Goal: Check status: Check status

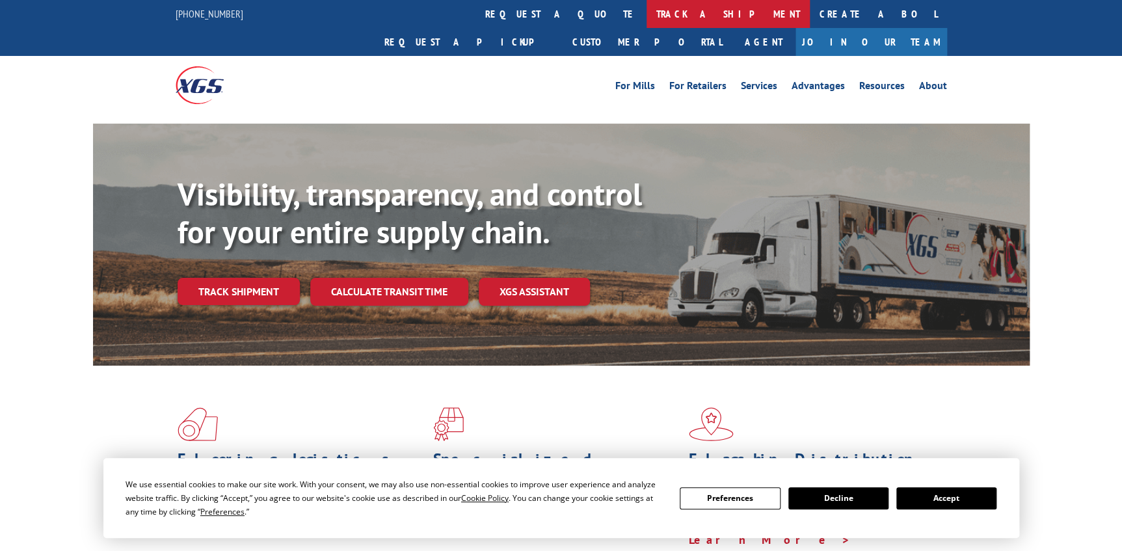
click at [647, 17] on link "track a shipment" at bounding box center [728, 14] width 163 height 28
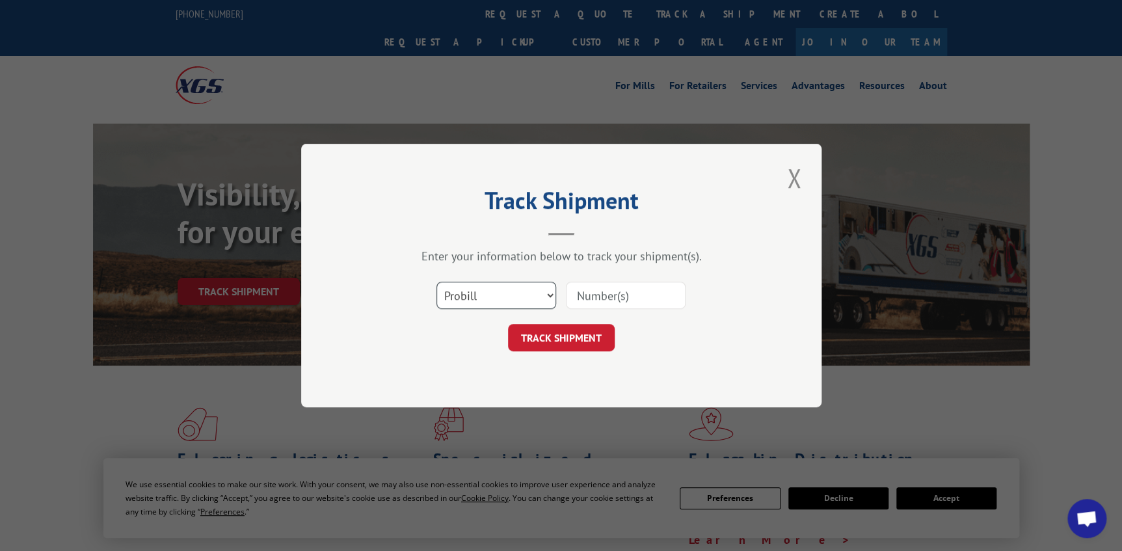
click at [492, 296] on select "Select category... Probill BOL PO" at bounding box center [497, 295] width 120 height 27
select select "po"
click at [437, 282] on select "Select category... Probill BOL PO" at bounding box center [497, 295] width 120 height 27
paste input "87531541"
drag, startPoint x: 592, startPoint y: 300, endPoint x: 425, endPoint y: 316, distance: 167.9
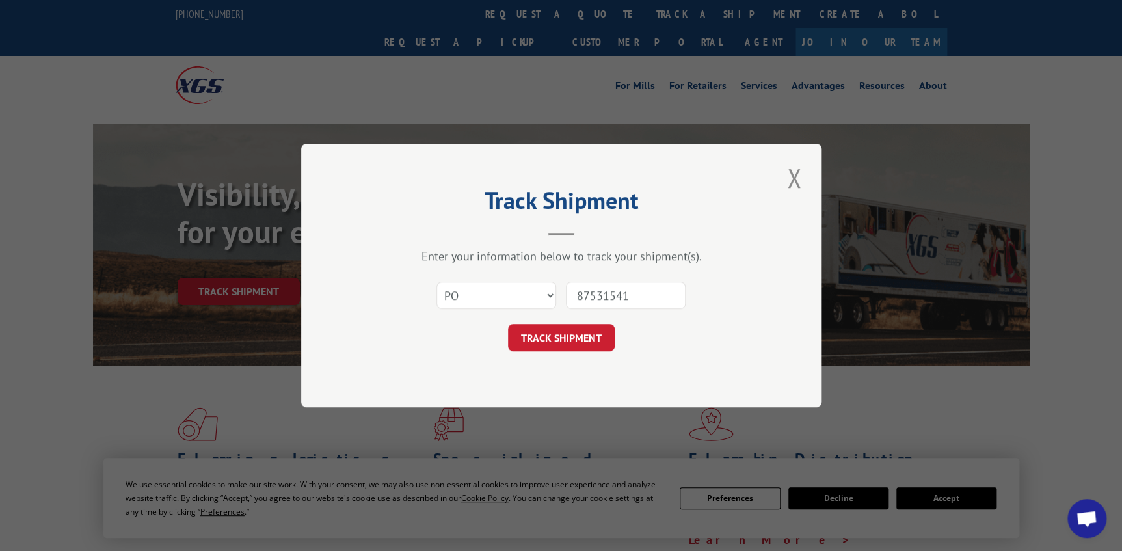
click at [425, 316] on div "Select category... Probill BOL PO 87531541" at bounding box center [561, 295] width 390 height 43
type input "87531541"
click button "TRACK SHIPMENT" at bounding box center [561, 337] width 107 height 27
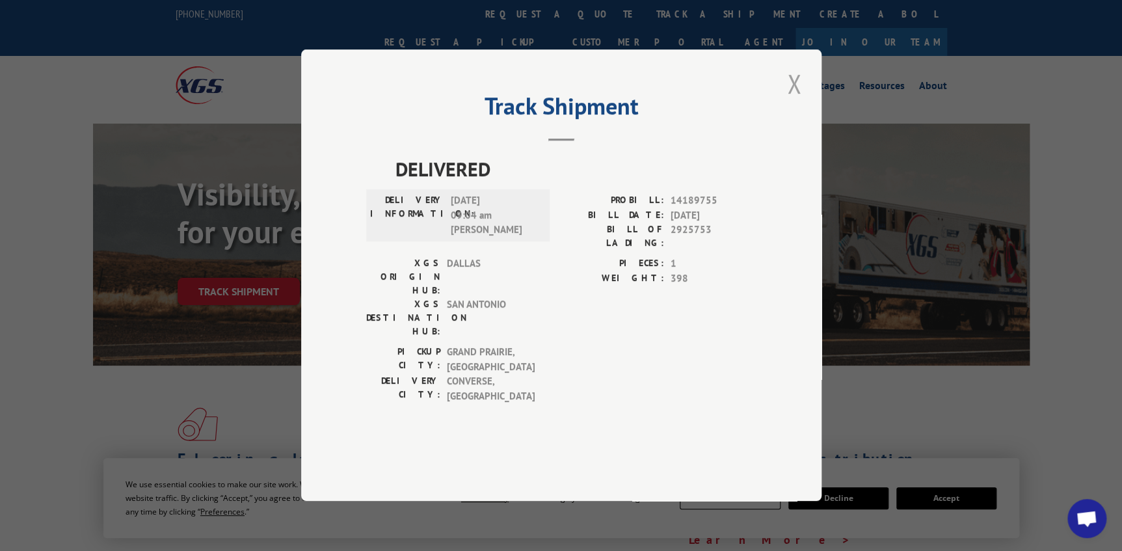
click at [796, 101] on button "Close modal" at bounding box center [794, 84] width 22 height 36
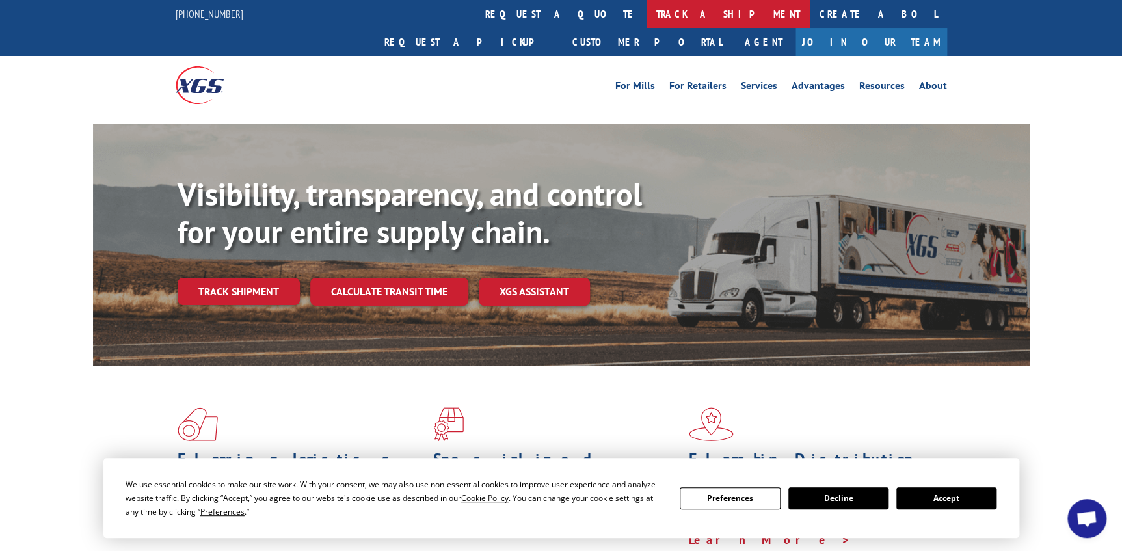
click at [647, 19] on link "track a shipment" at bounding box center [728, 14] width 163 height 28
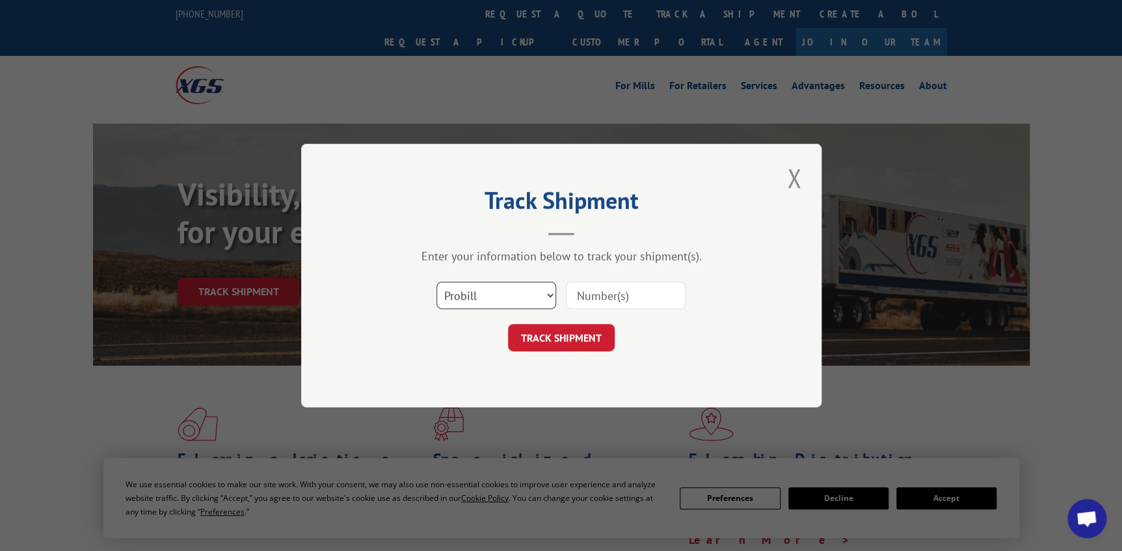
click at [547, 288] on select "Select category... Probill BOL PO" at bounding box center [497, 295] width 120 height 27
select select "po"
click at [437, 282] on select "Select category... Probill BOL PO" at bounding box center [497, 295] width 120 height 27
paste input "87531542"
drag, startPoint x: 601, startPoint y: 296, endPoint x: 309, endPoint y: 270, distance: 293.3
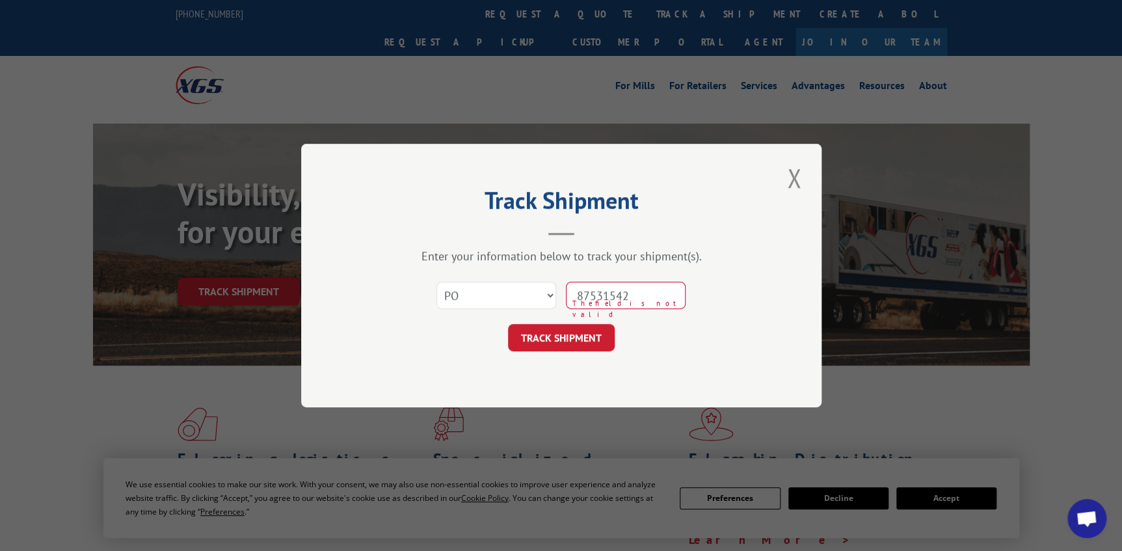
click at [358, 295] on div "Track Shipment Enter your information below to track your shipment(s). Select c…" at bounding box center [561, 276] width 521 height 264
type input "87531542"
click button "TRACK SHIPMENT" at bounding box center [561, 337] width 107 height 27
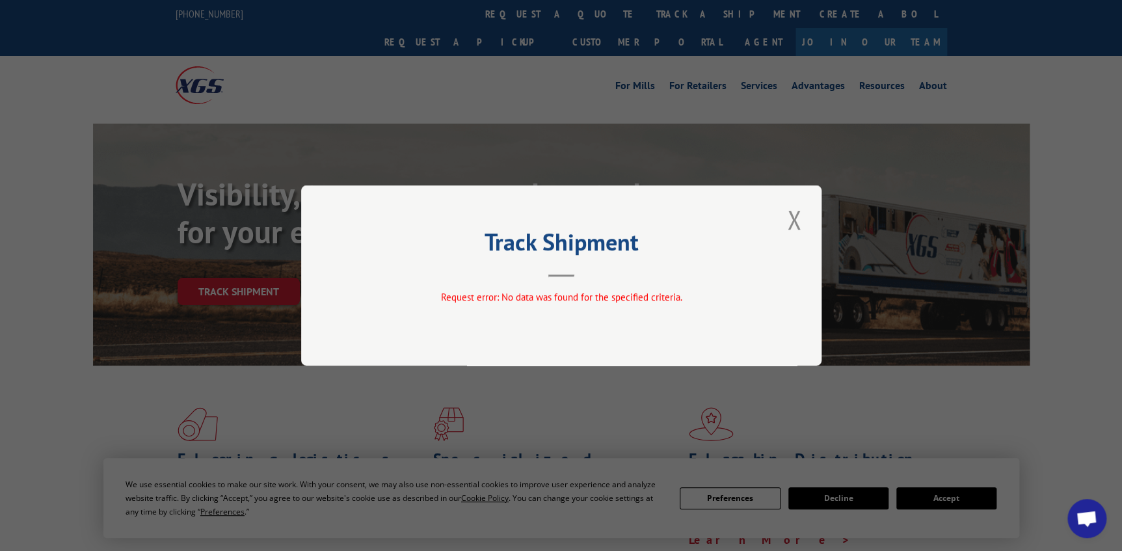
drag, startPoint x: 802, startPoint y: 222, endPoint x: 788, endPoint y: 223, distance: 14.4
click at [798, 223] on button "Close modal" at bounding box center [794, 220] width 22 height 36
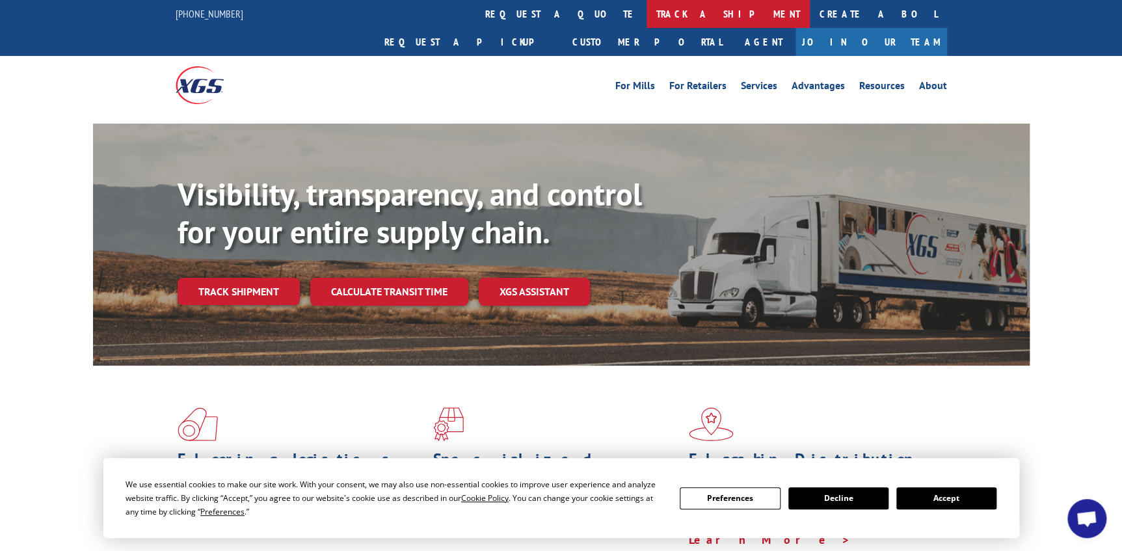
click at [647, 15] on link "track a shipment" at bounding box center [728, 14] width 163 height 28
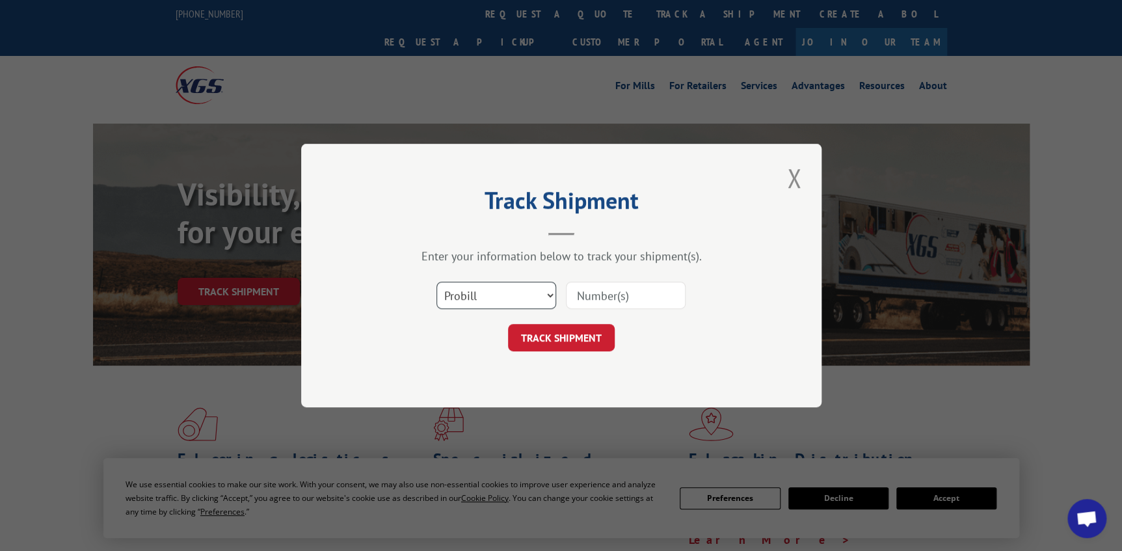
click at [509, 307] on select "Select category... Probill BOL PO" at bounding box center [497, 295] width 120 height 27
select select "po"
click at [437, 282] on select "Select category... Probill BOL PO" at bounding box center [497, 295] width 120 height 27
paste input "87530684"
type input "87530684"
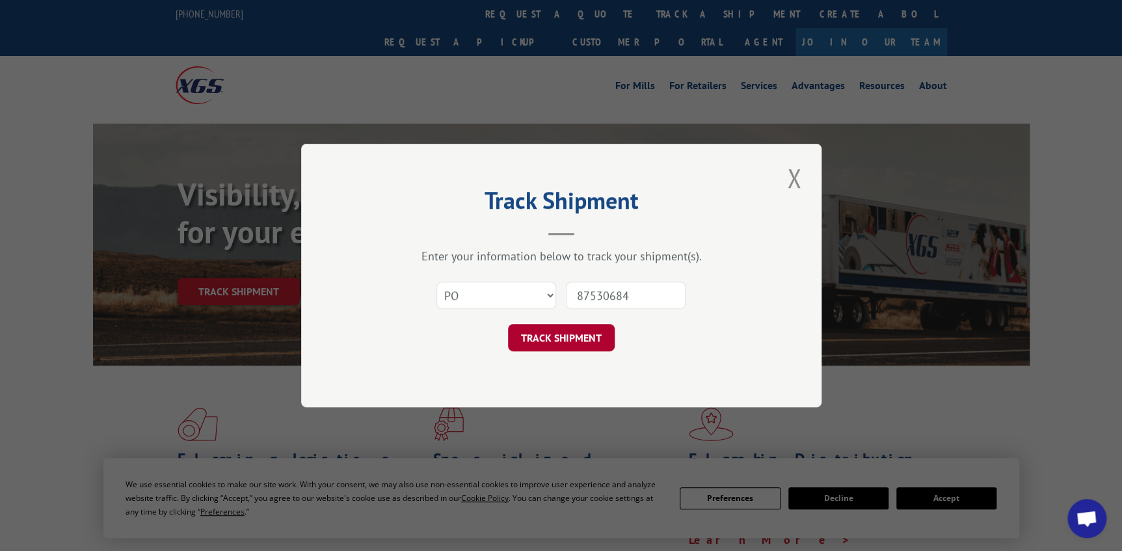
click at [531, 351] on button "TRACK SHIPMENT" at bounding box center [561, 337] width 107 height 27
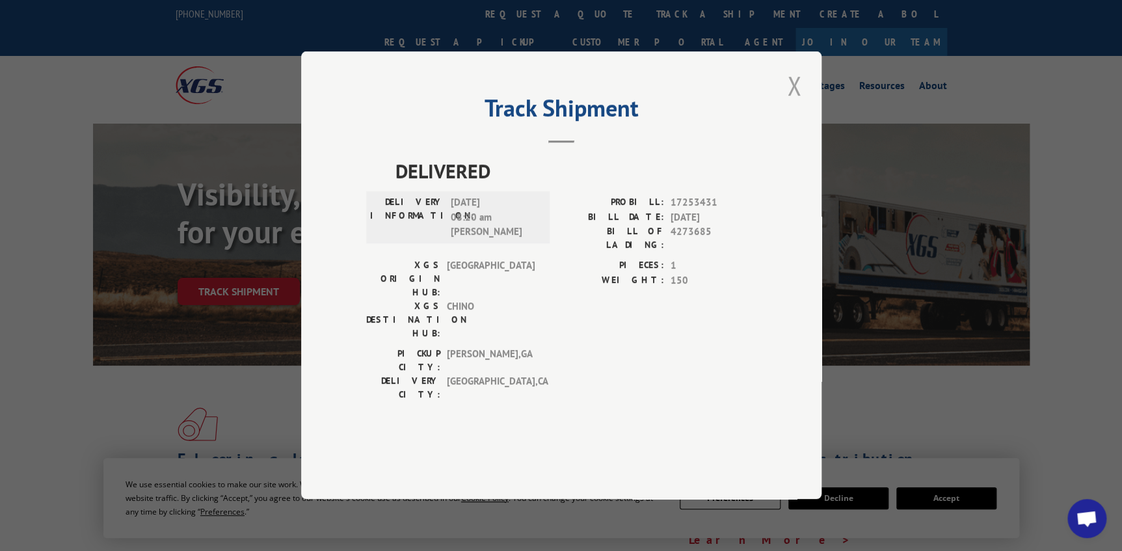
click at [790, 103] on button "Close modal" at bounding box center [794, 86] width 22 height 36
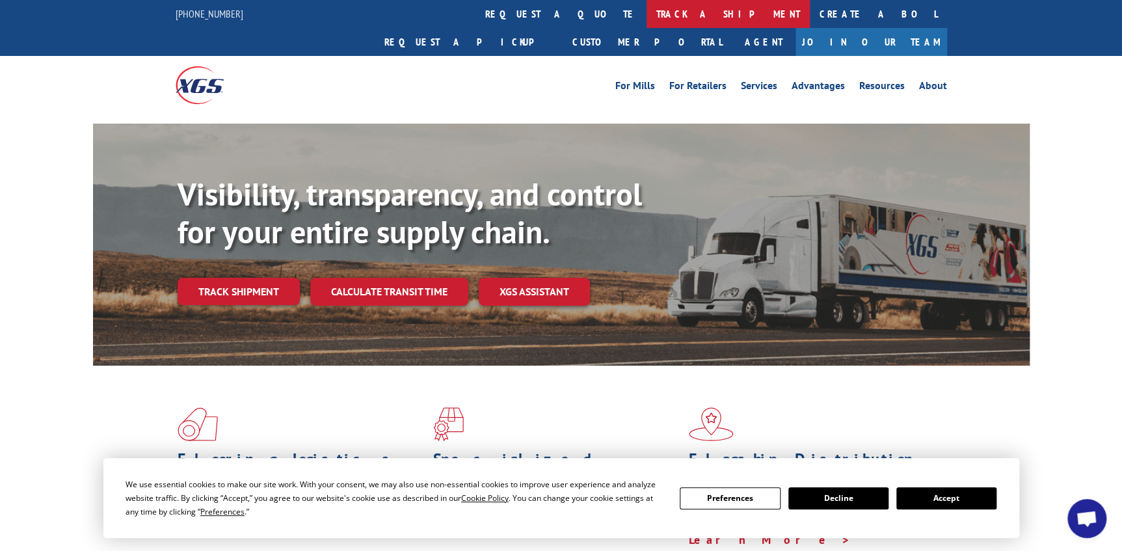
click at [647, 12] on link "track a shipment" at bounding box center [728, 14] width 163 height 28
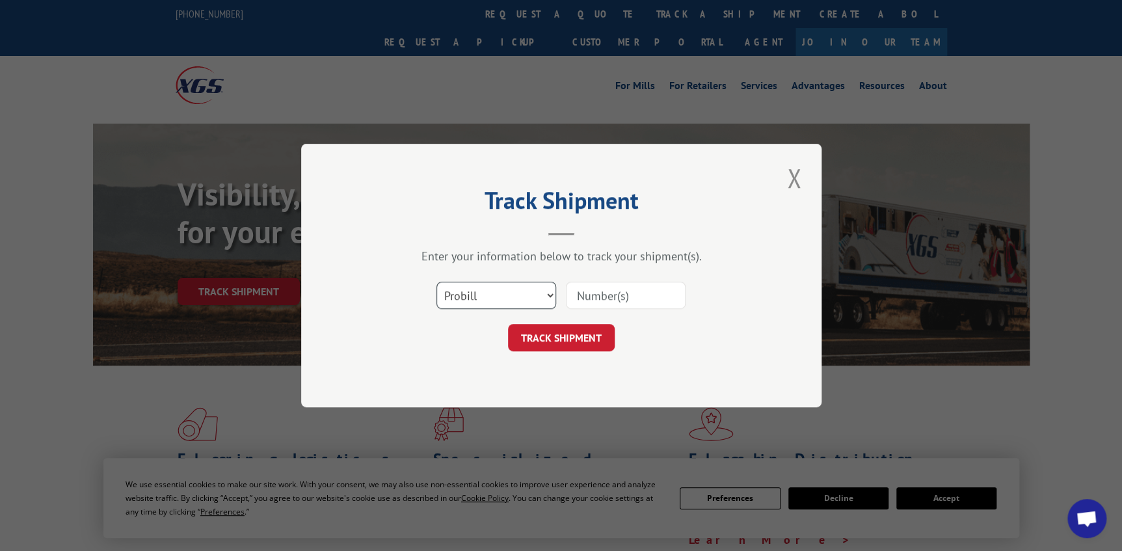
click at [531, 302] on select "Select category... Probill BOL PO" at bounding box center [497, 295] width 120 height 27
select select "po"
click at [437, 282] on select "Select category... Probill BOL PO" at bounding box center [497, 295] width 120 height 27
click at [610, 297] on input at bounding box center [626, 295] width 120 height 27
paste input "87530684"
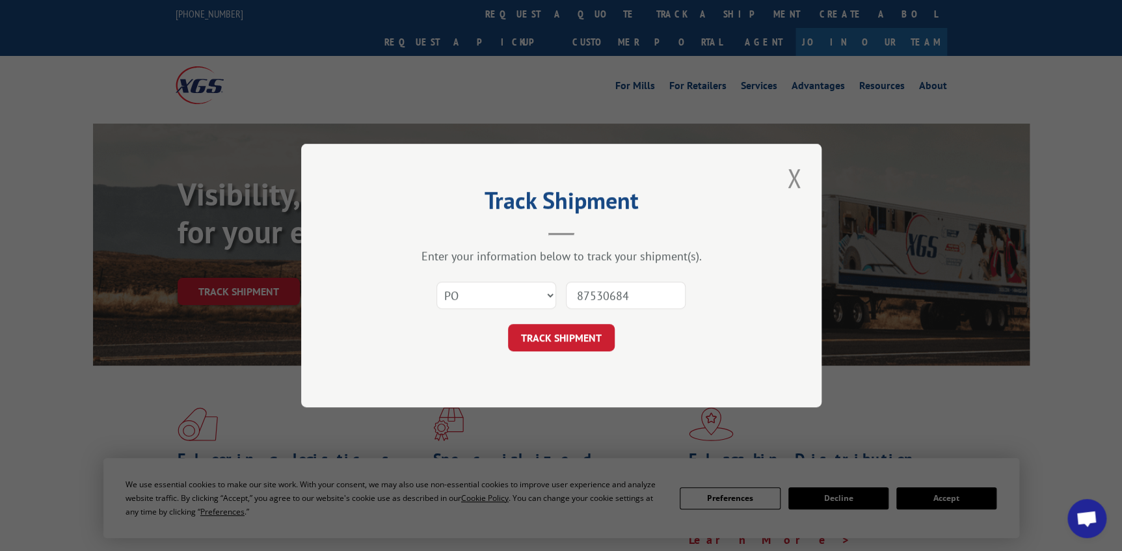
drag, startPoint x: 628, startPoint y: 290, endPoint x: 424, endPoint y: 300, distance: 203.9
click at [429, 303] on div "Select category... Probill BOL PO 87530684" at bounding box center [561, 295] width 390 height 43
paste input "6753056"
type input "67530564"
click button "TRACK SHIPMENT" at bounding box center [561, 337] width 107 height 27
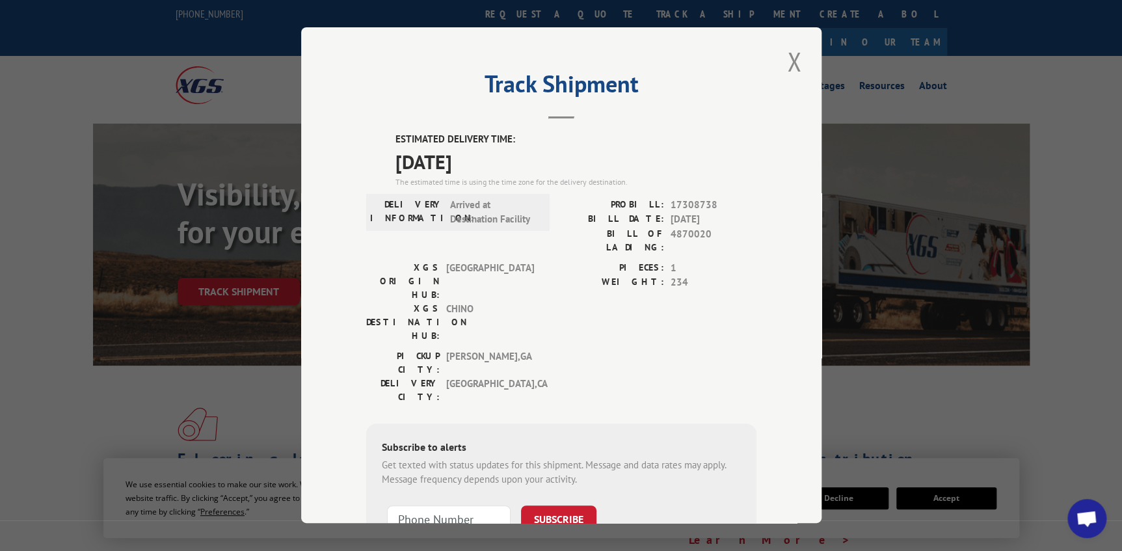
drag, startPoint x: 792, startPoint y: 61, endPoint x: 741, endPoint y: 59, distance: 50.8
click at [791, 62] on button "Close modal" at bounding box center [794, 62] width 22 height 36
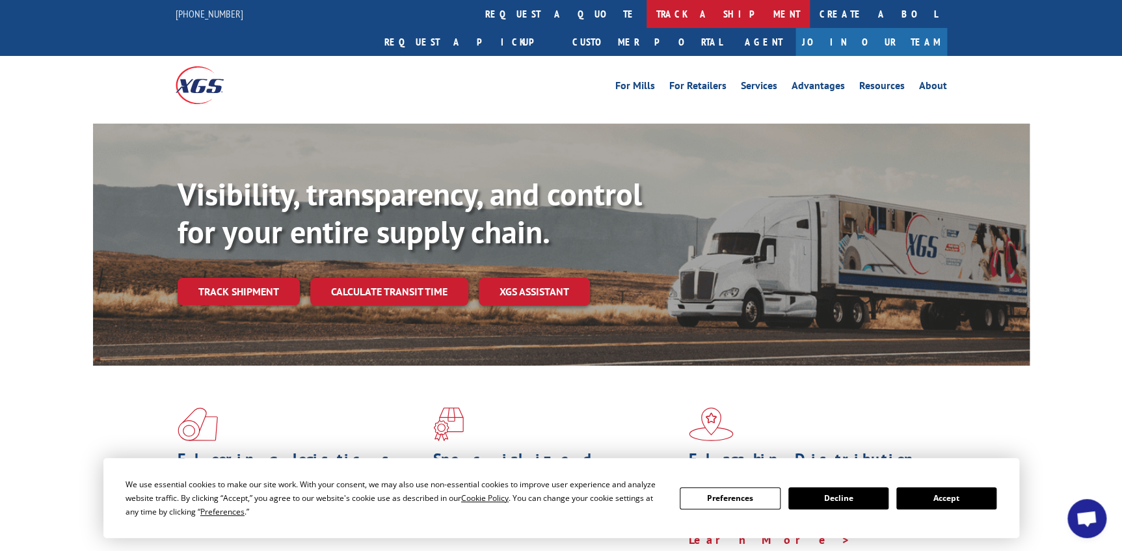
click at [647, 10] on link "track a shipment" at bounding box center [728, 14] width 163 height 28
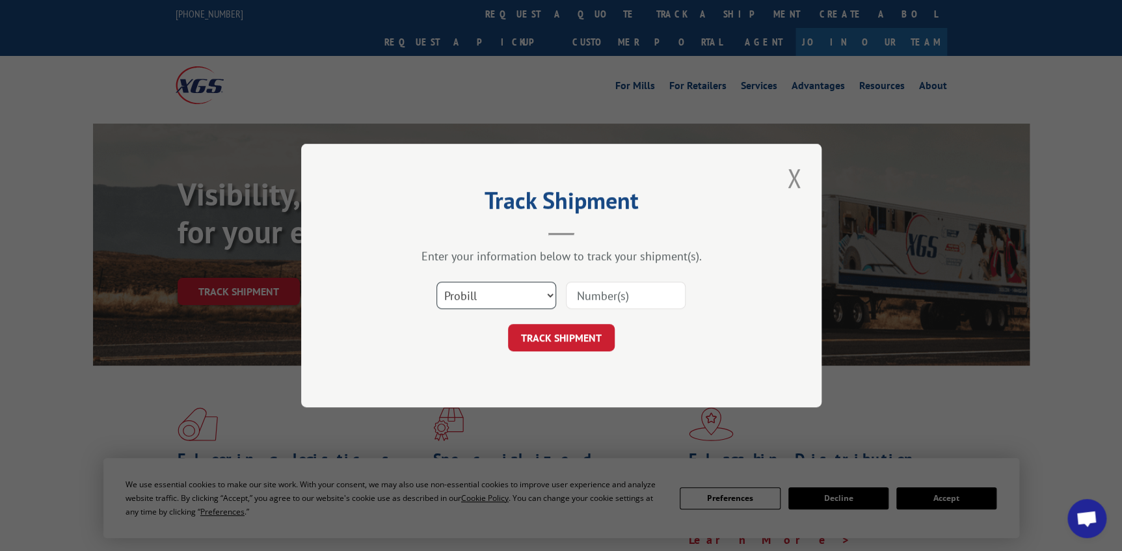
click at [524, 294] on select "Select category... Probill BOL PO" at bounding box center [497, 295] width 120 height 27
select select "po"
click at [437, 282] on select "Select category... Probill BOL PO" at bounding box center [497, 295] width 120 height 27
drag, startPoint x: 638, startPoint y: 280, endPoint x: 606, endPoint y: 292, distance: 34.8
paste input "26547831"
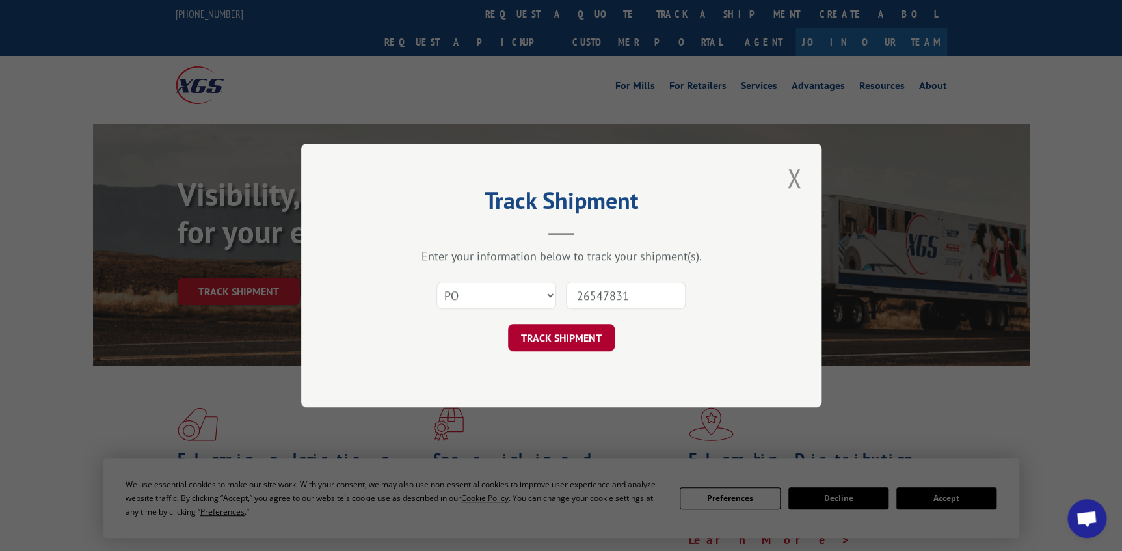
type input "26547831"
click at [602, 347] on button "TRACK SHIPMENT" at bounding box center [561, 337] width 107 height 27
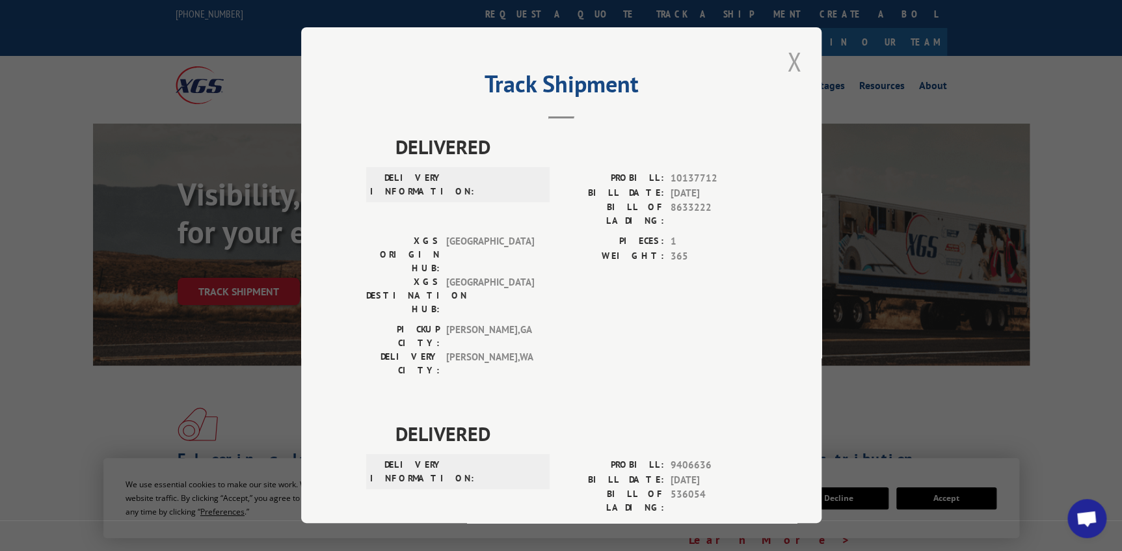
click at [789, 53] on button "Close modal" at bounding box center [794, 62] width 22 height 36
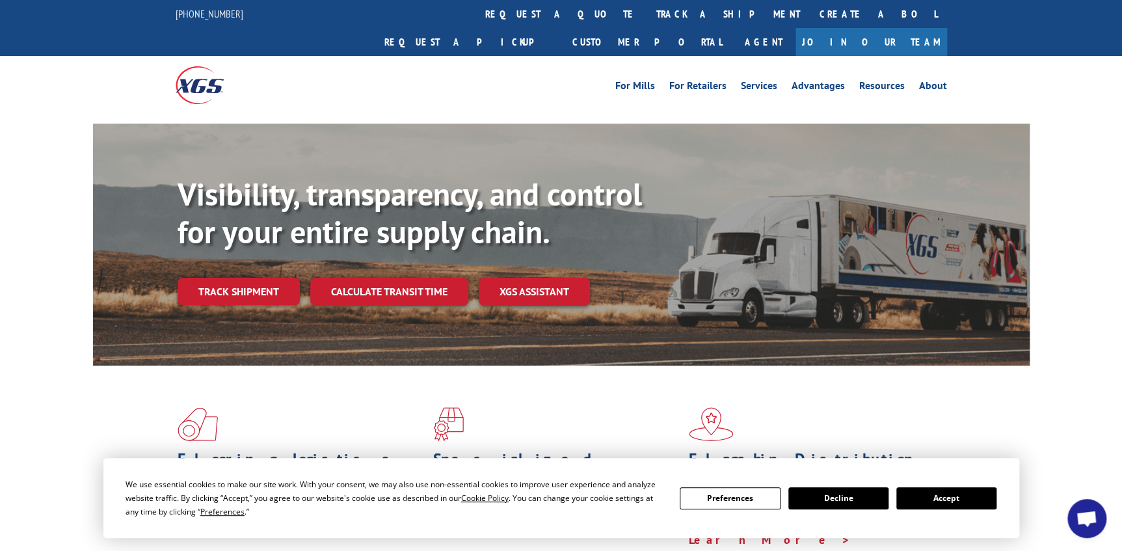
click at [647, 19] on link "track a shipment" at bounding box center [728, 14] width 163 height 28
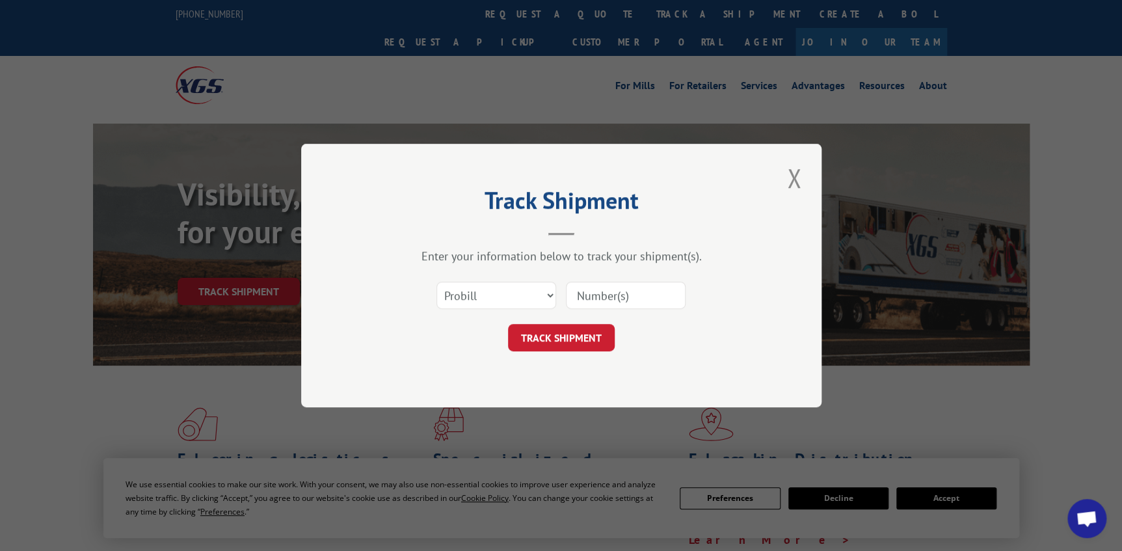
click at [460, 279] on div "Select category... Probill BOL PO" at bounding box center [561, 295] width 390 height 43
click at [468, 308] on select "Select category... Probill BOL PO" at bounding box center [497, 295] width 120 height 27
select select "po"
click at [437, 282] on select "Select category... Probill BOL PO" at bounding box center [497, 295] width 120 height 27
click at [610, 305] on input at bounding box center [626, 295] width 120 height 27
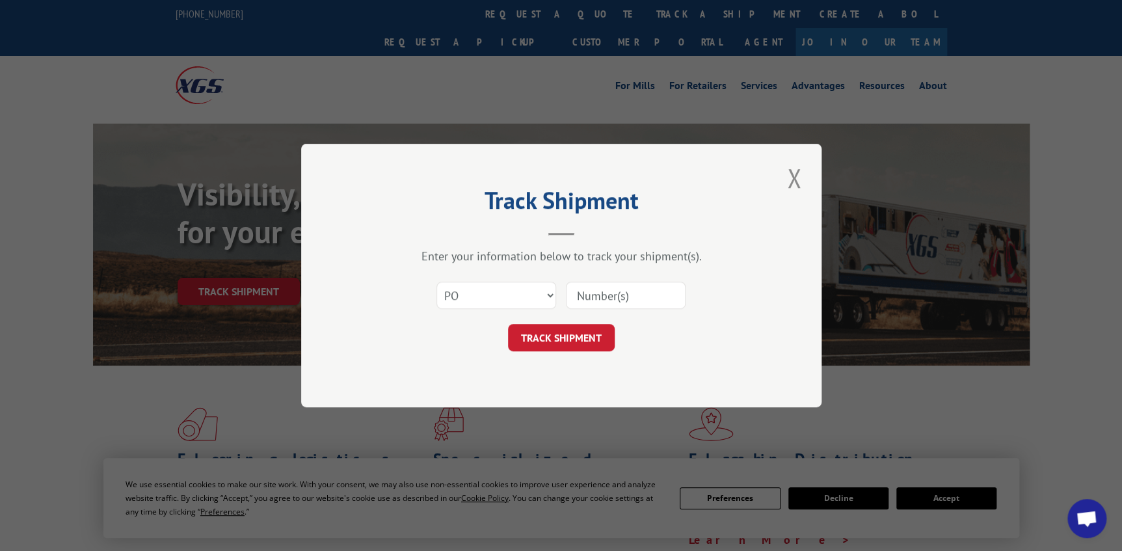
paste input "84500467"
click at [640, 298] on input "84500467" at bounding box center [626, 295] width 120 height 27
type input "84500467"
click at [565, 331] on button "TRACK SHIPMENT" at bounding box center [561, 337] width 107 height 27
